Goal: Task Accomplishment & Management: Manage account settings

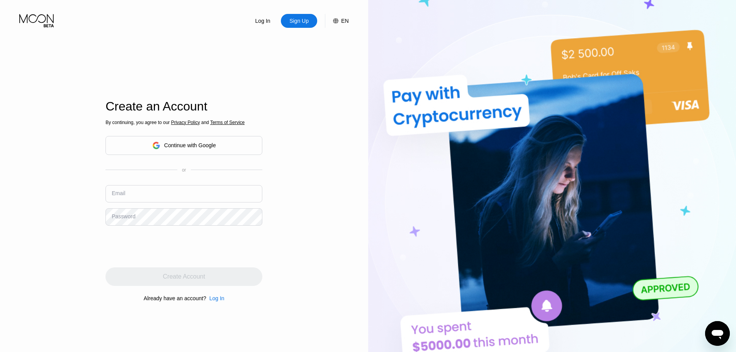
click at [174, 148] on div "Continue with Google" at bounding box center [190, 145] width 52 height 6
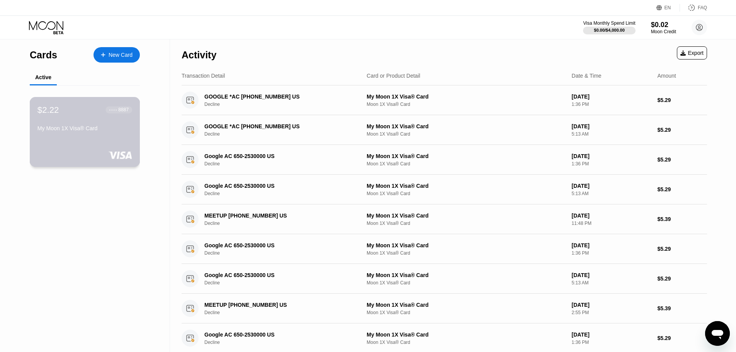
click at [99, 126] on div "$2.22 ● ● ● ● 8887 My Moon 1X Visa® Card" at bounding box center [84, 120] width 95 height 30
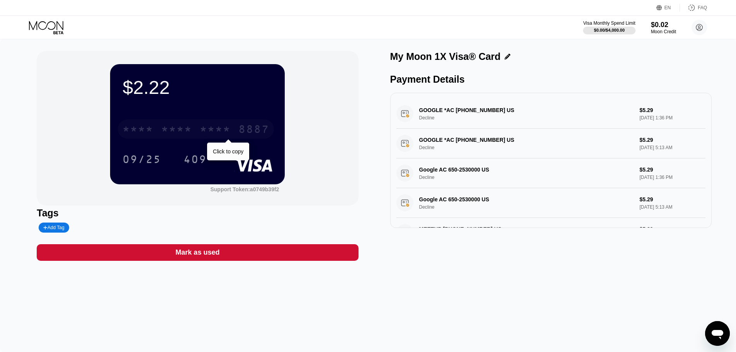
click at [246, 131] on div "8887" at bounding box center [253, 130] width 31 height 12
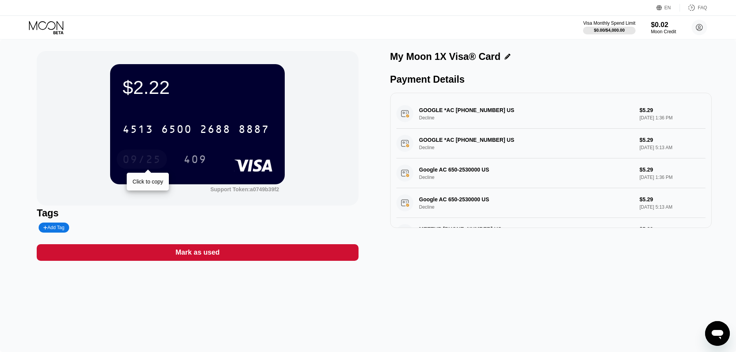
click at [154, 157] on div "09/25" at bounding box center [142, 160] width 39 height 12
click at [190, 161] on div "409" at bounding box center [195, 160] width 23 height 12
